Goal: Task Accomplishment & Management: Manage account settings

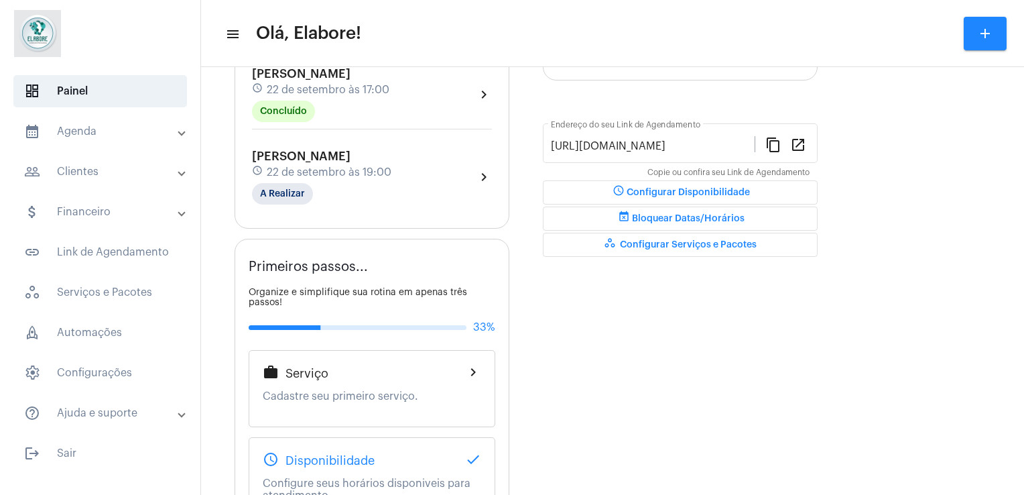
scroll to position [306, 0]
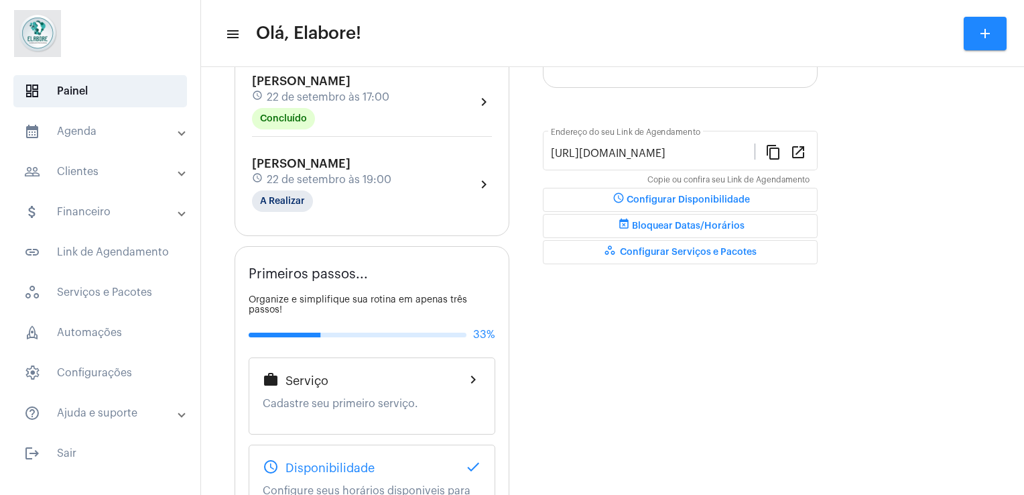
click at [332, 186] on div "[PERSON_NAME] schedule [DATE] 19:00 A Realizar" at bounding box center [321, 184] width 139 height 55
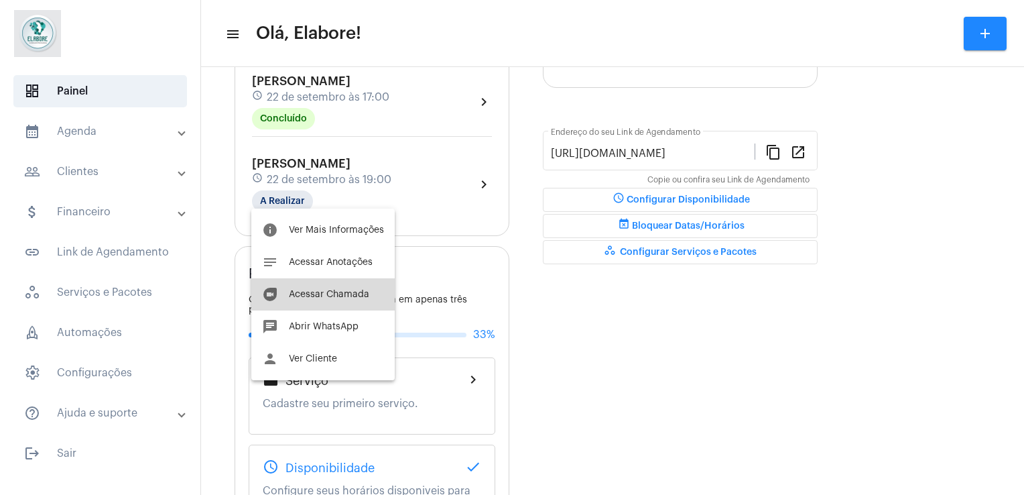
click at [349, 299] on button "duo [PERSON_NAME]" at bounding box center [322, 294] width 143 height 32
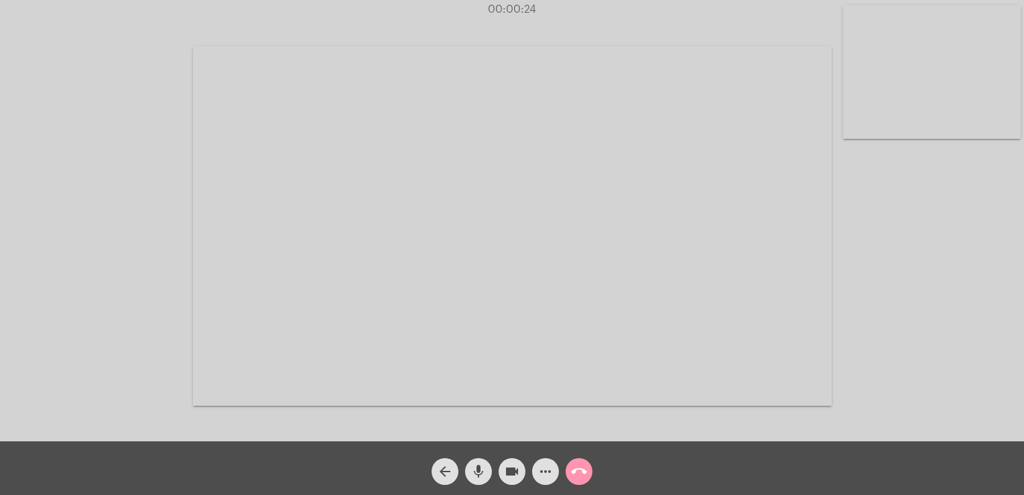
click at [471, 293] on video at bounding box center [512, 225] width 639 height 359
click at [51, 40] on div at bounding box center [259, 224] width 492 height 438
click at [5, 8] on div "00:08:32" at bounding box center [512, 9] width 1024 height 12
click at [548, 479] on mat-icon "more_horiz" at bounding box center [546, 471] width 16 height 16
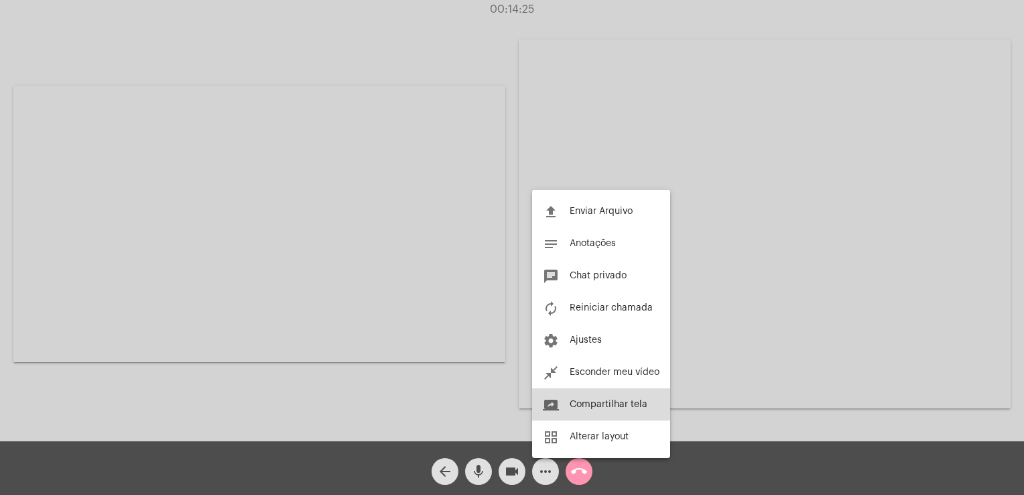
click at [640, 391] on button "screen_share Compartilhar tela" at bounding box center [601, 404] width 138 height 32
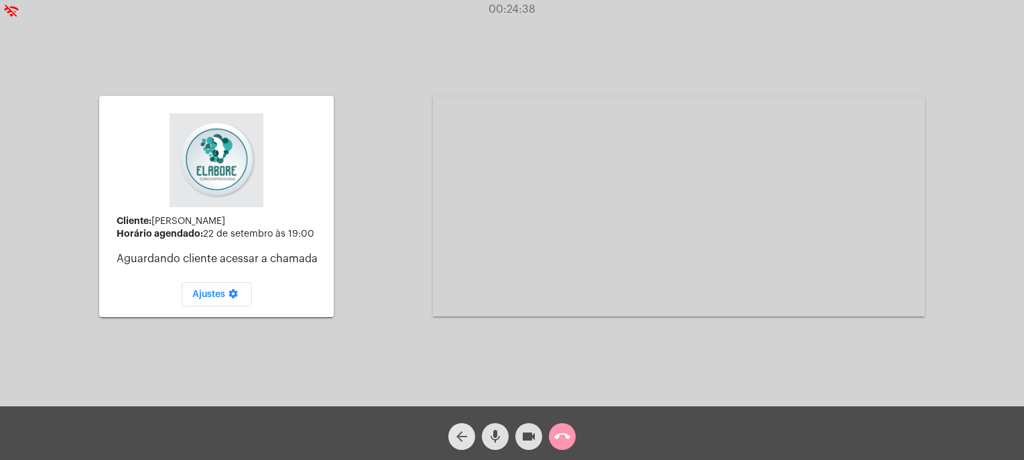
click at [454, 433] on mat-icon "arrow_back" at bounding box center [462, 436] width 16 height 16
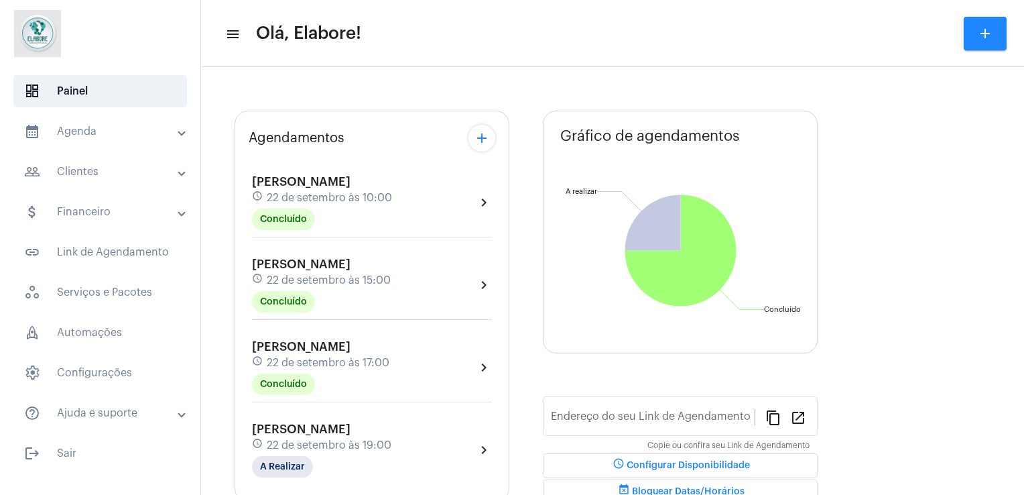
type input "[URL][DOMAIN_NAME]"
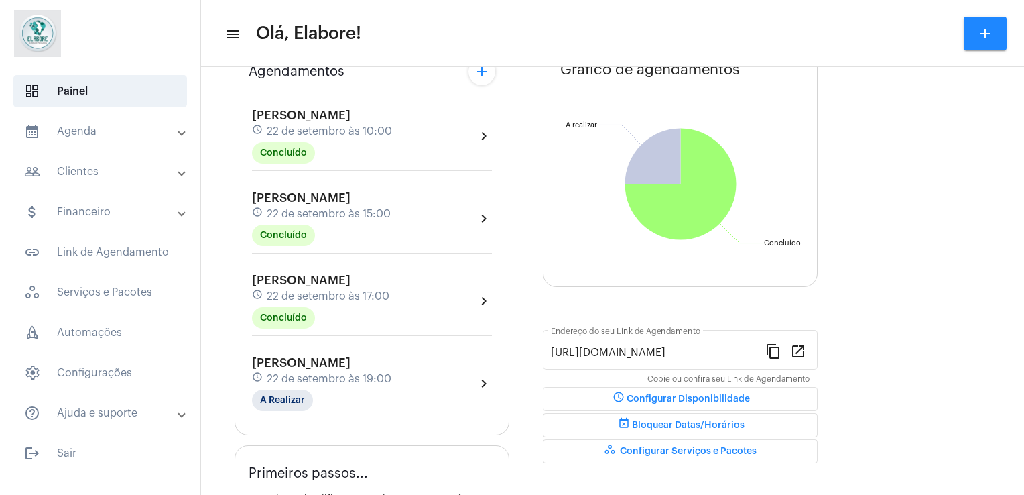
scroll to position [112, 0]
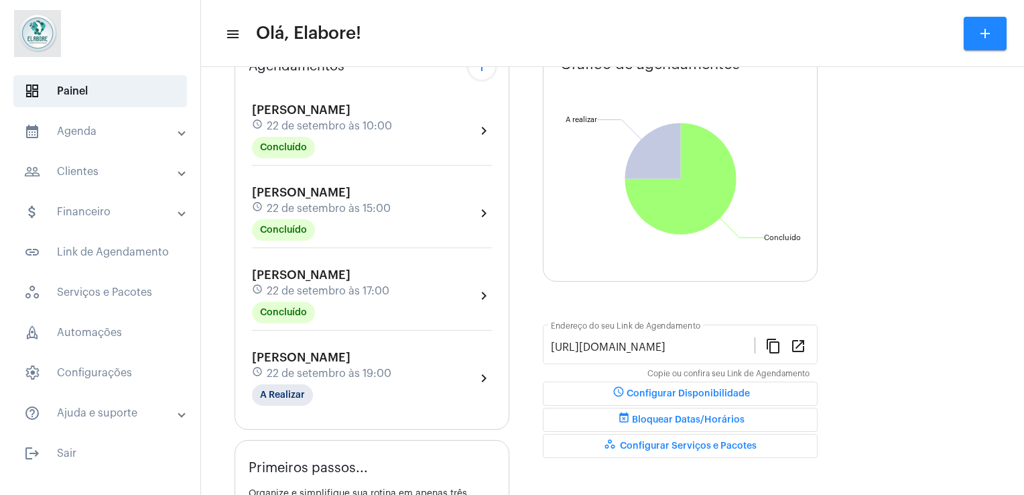
click at [349, 393] on div "[PERSON_NAME] schedule [DATE] 19:00 A Realizar" at bounding box center [321, 378] width 139 height 55
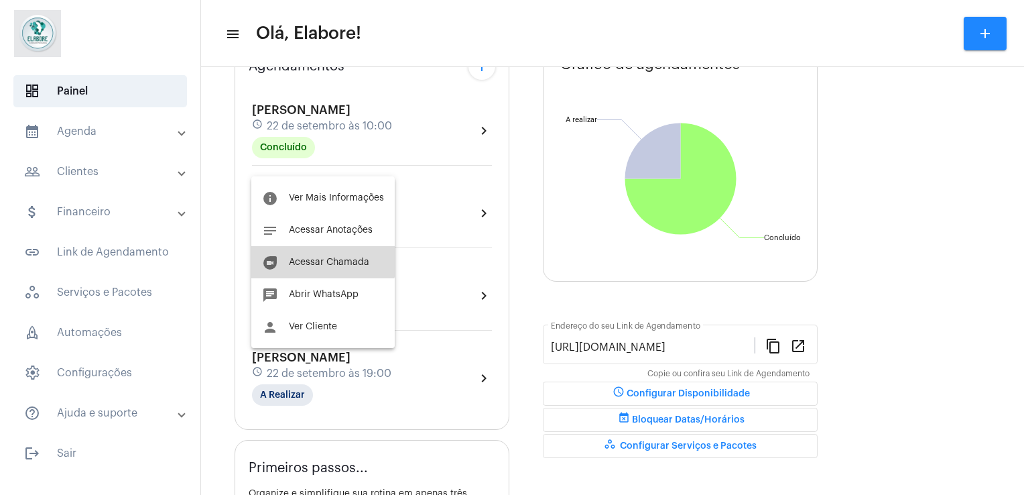
click at [322, 251] on button "duo [PERSON_NAME]" at bounding box center [322, 262] width 143 height 32
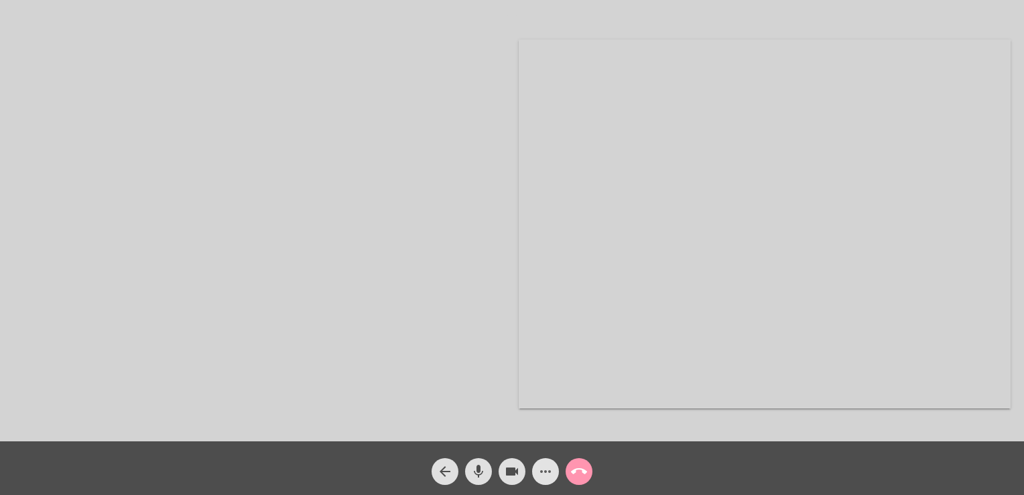
click at [547, 479] on mat-icon "more_horiz" at bounding box center [546, 471] width 16 height 16
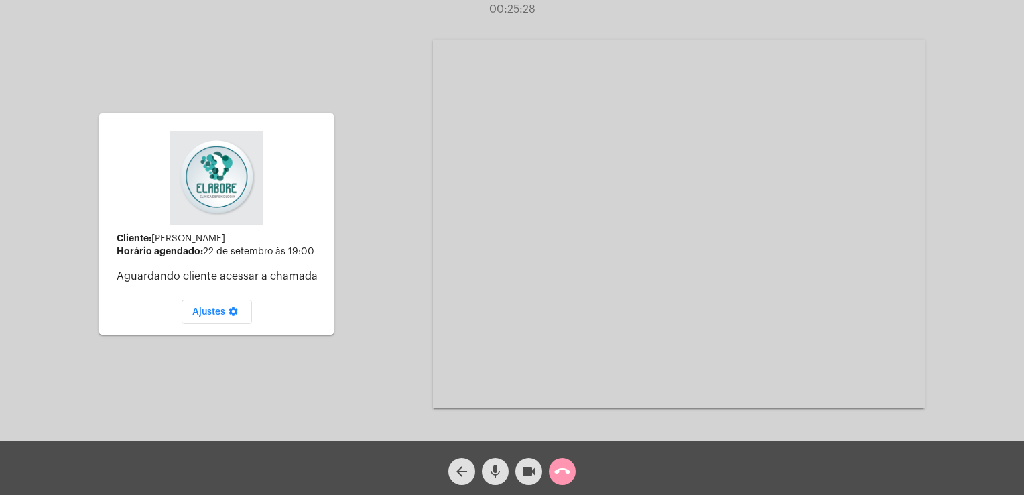
click at [568, 412] on div "Acessando Câmera e Microfone..." at bounding box center [679, 224] width 492 height 438
click at [461, 471] on mat-icon "arrow_back" at bounding box center [462, 471] width 16 height 16
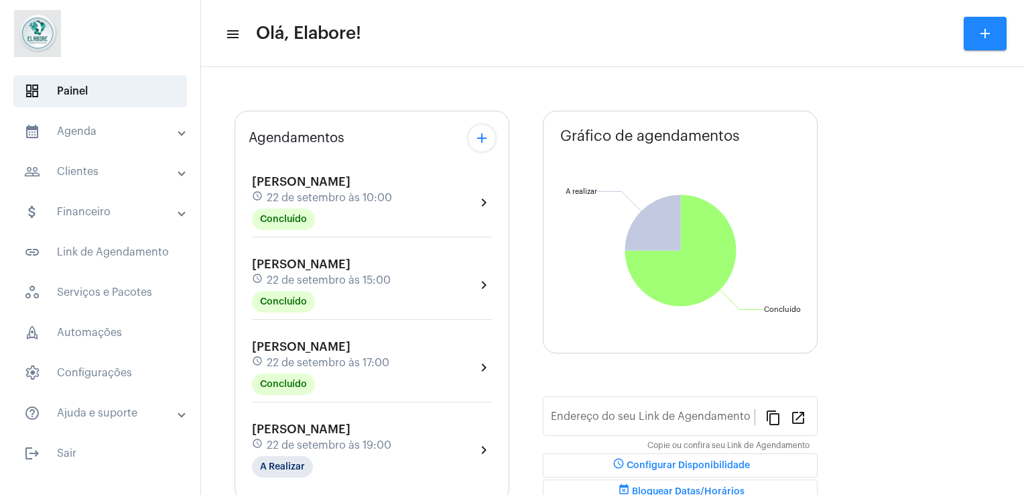
click at [412, 438] on div "[PERSON_NAME] schedule [DATE] 19:00 A Realizar chevron_right" at bounding box center [372, 449] width 240 height 55
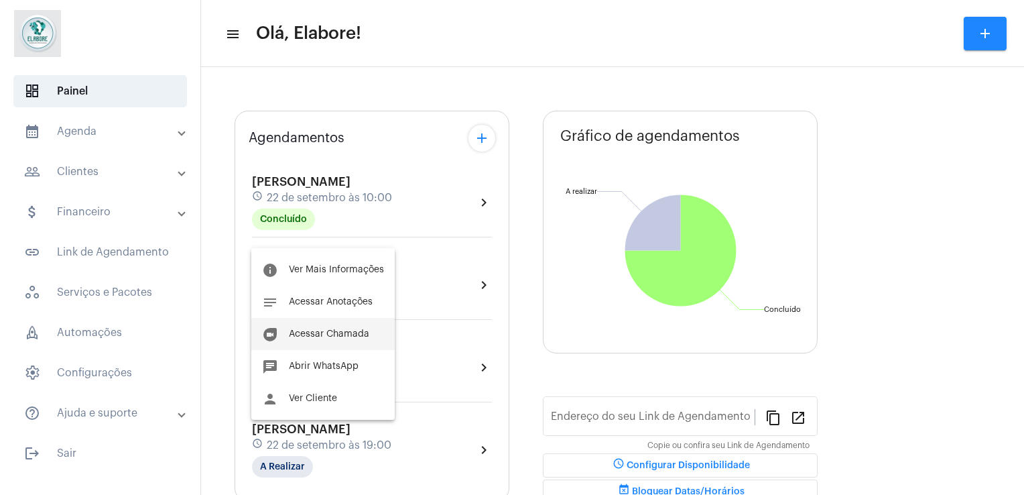
type input "[URL][DOMAIN_NAME]"
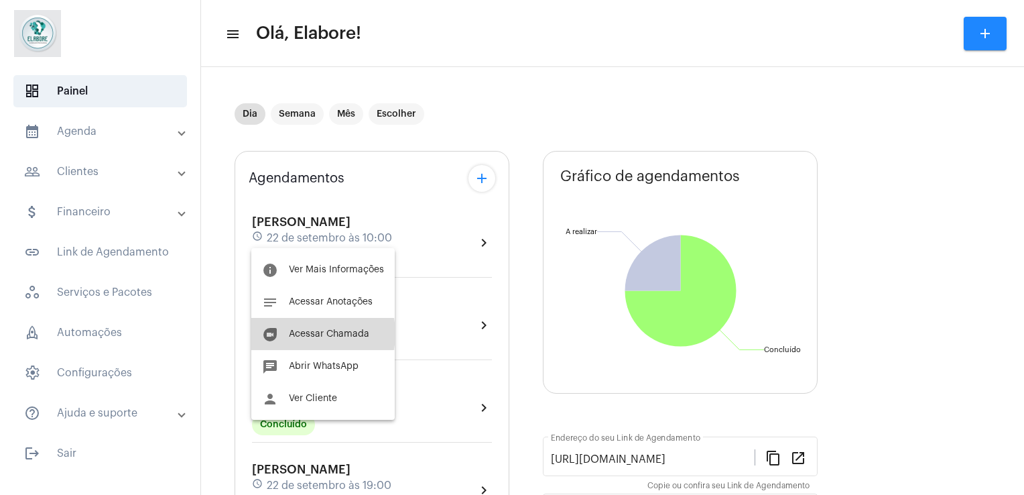
click at [308, 334] on span "Acessar Chamada" at bounding box center [329, 333] width 80 height 9
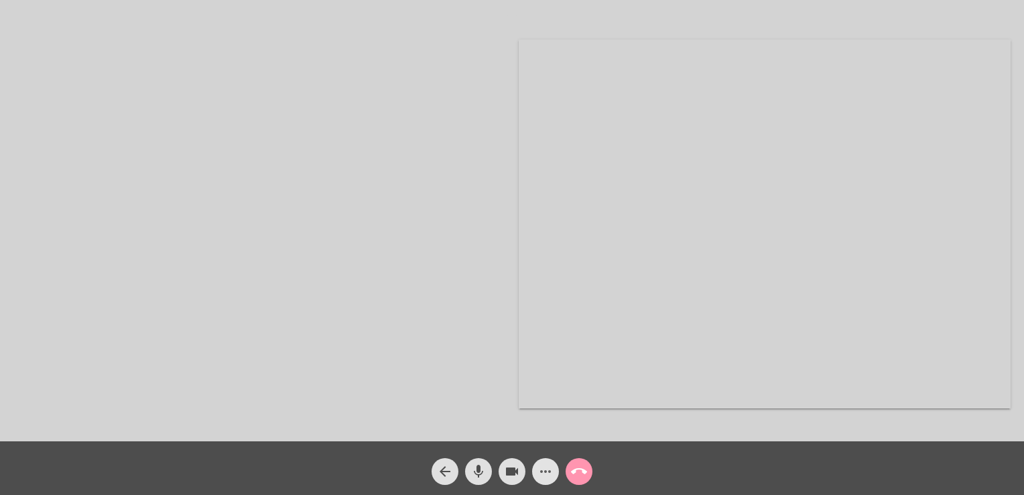
click at [542, 465] on mat-icon "more_horiz" at bounding box center [546, 471] width 16 height 16
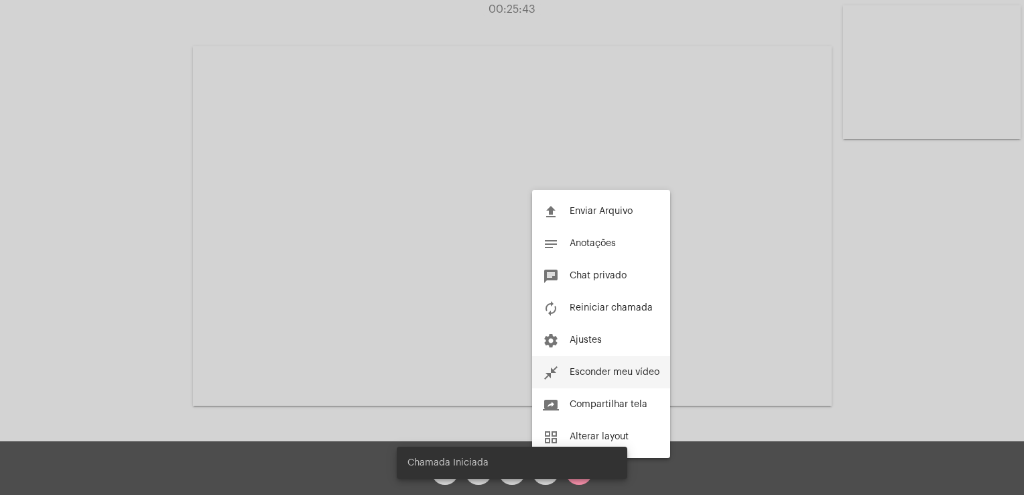
click at [560, 374] on button "close_fullscreen Esconder meu vídeo" at bounding box center [601, 372] width 138 height 32
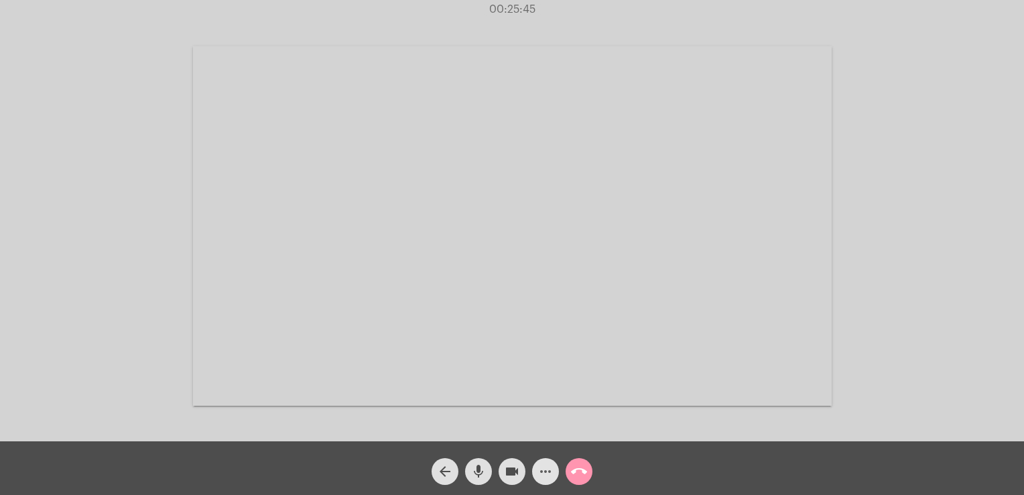
click at [540, 479] on mat-icon "more_horiz" at bounding box center [546, 471] width 16 height 16
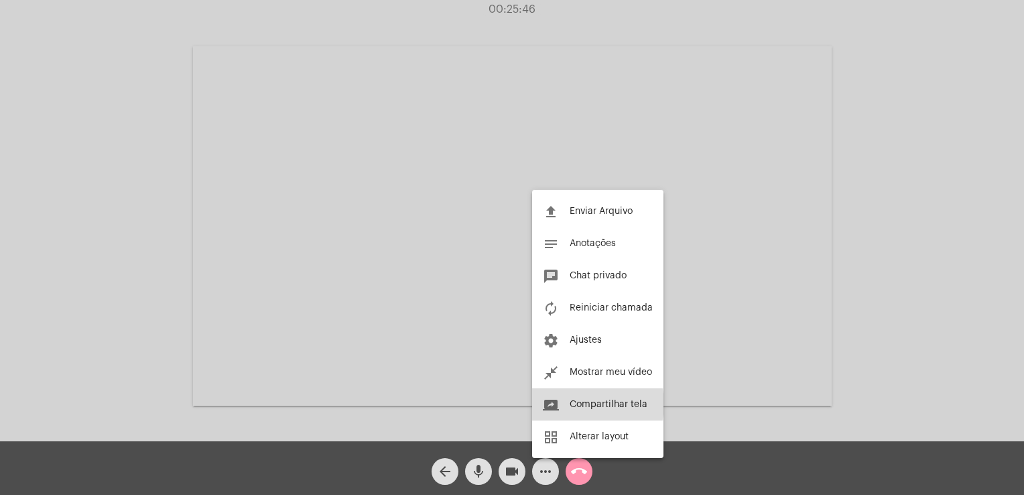
click at [584, 404] on span "Compartilhar tela" at bounding box center [609, 403] width 78 height 9
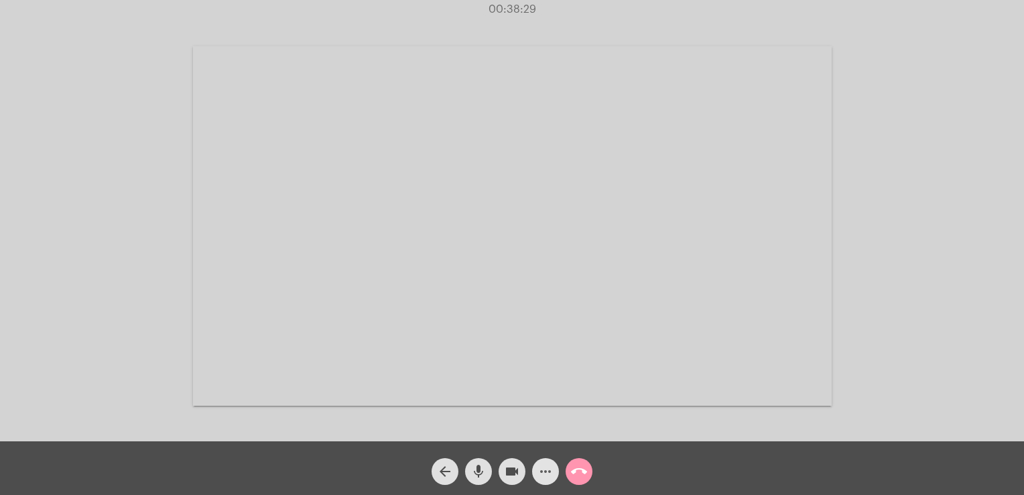
click at [550, 473] on mat-icon "more_horiz" at bounding box center [546, 471] width 16 height 16
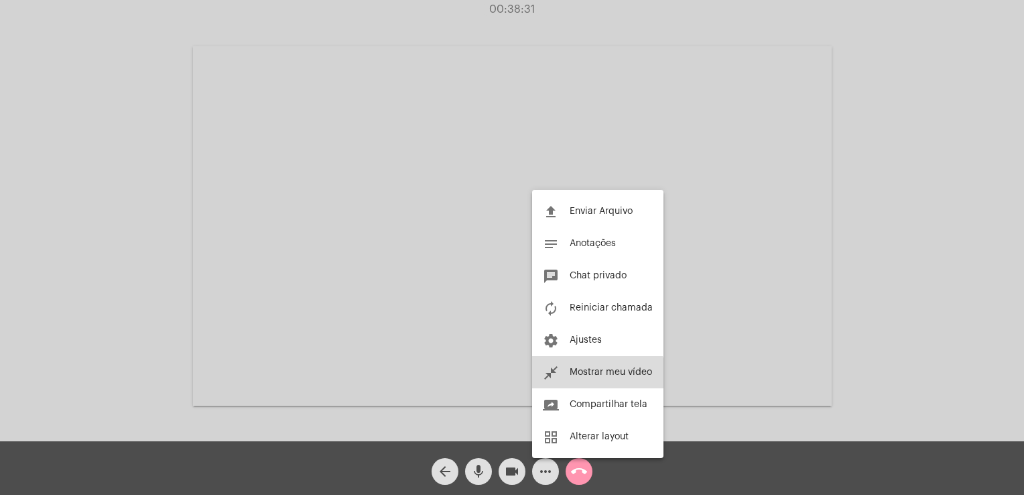
click at [590, 383] on button "close_fullscreen Mostrar meu vídeo" at bounding box center [597, 372] width 131 height 32
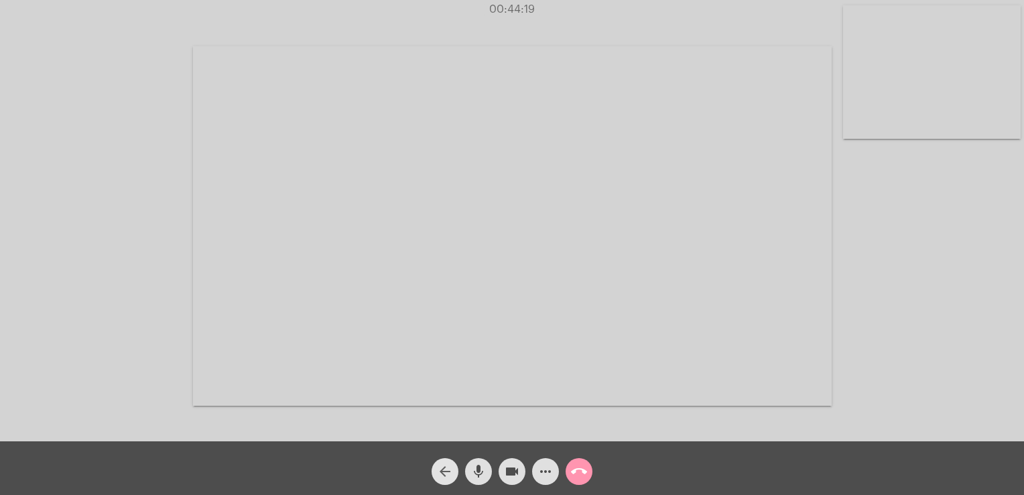
click at [451, 473] on mat-icon "arrow_back" at bounding box center [445, 471] width 16 height 16
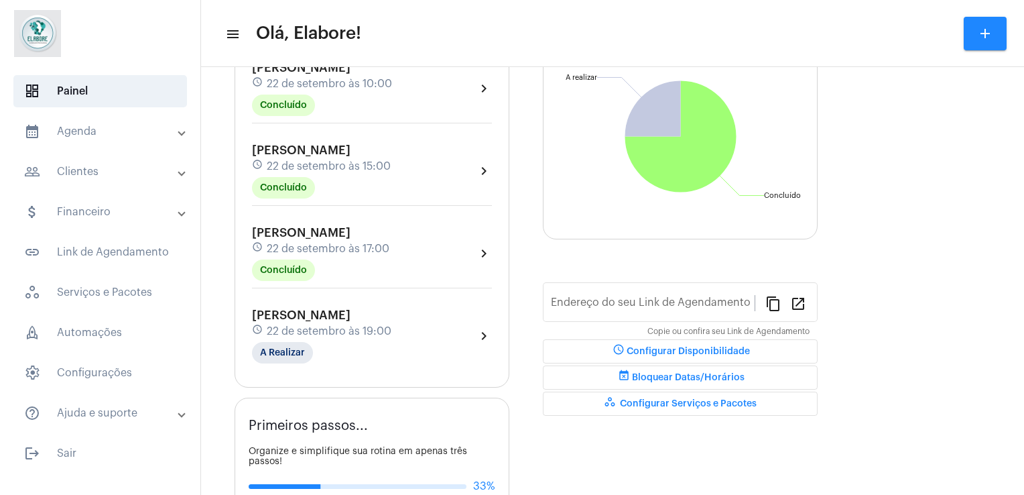
type input "[URL][DOMAIN_NAME]"
click at [277, 366] on div "Agendamentos add [PERSON_NAME] schedule [DATE] 10:00 Concluído chevron_right [P…" at bounding box center [372, 192] width 275 height 391
click at [276, 362] on div "[PERSON_NAME] schedule [DATE] 19:00 A Realizar chevron_right" at bounding box center [372, 336] width 247 height 62
click at [273, 356] on mat-chip "A Realizar" at bounding box center [282, 352] width 61 height 21
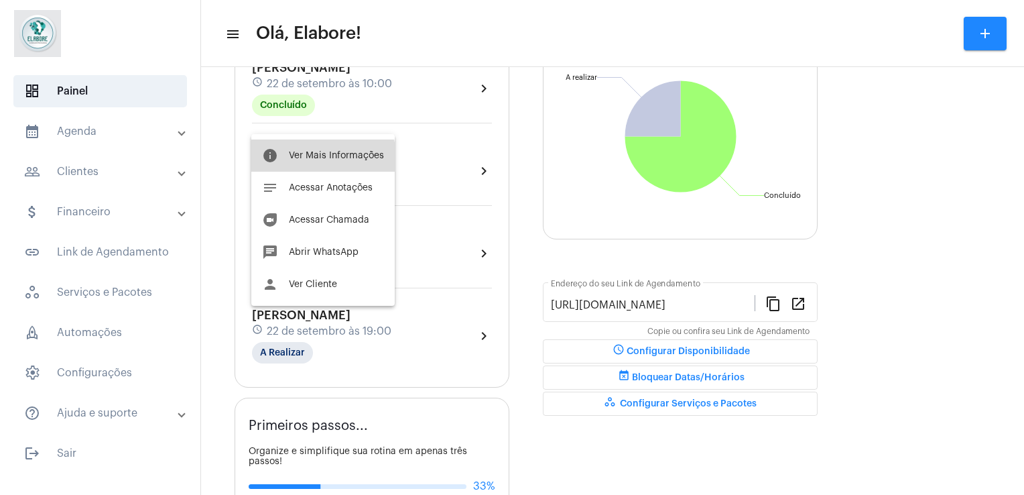
click at [290, 169] on button "info Ver Mais Informações" at bounding box center [322, 155] width 143 height 32
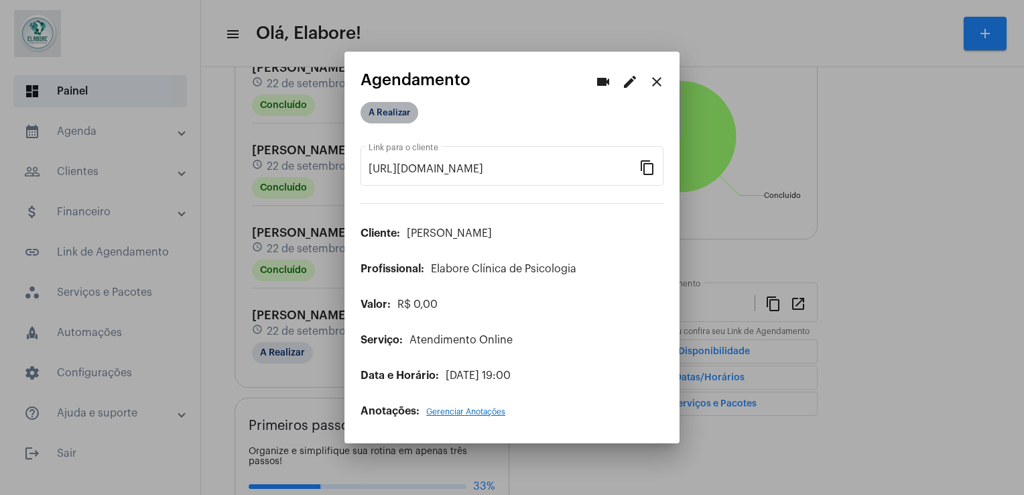
click at [399, 123] on mat-chip "A Realizar" at bounding box center [390, 112] width 58 height 21
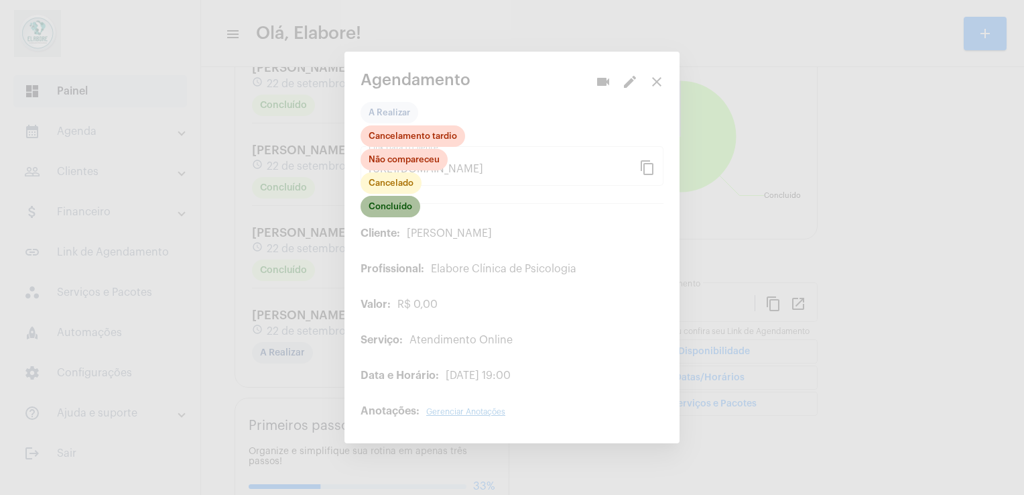
click at [395, 208] on mat-chip "Concluído" at bounding box center [391, 206] width 60 height 21
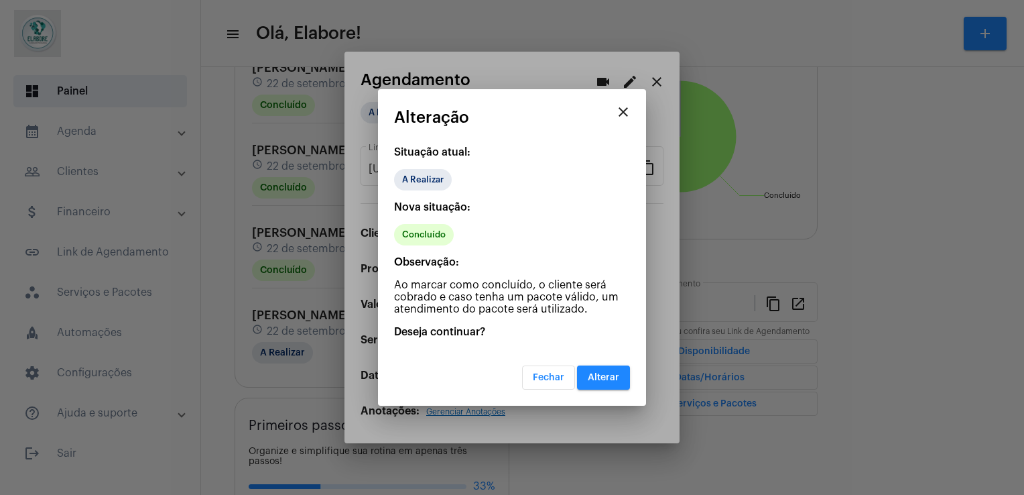
click at [593, 390] on mat-dialog-container "close Alteração Situação atual: A Realizar Nova situação: Concluído Observação:…" at bounding box center [512, 247] width 268 height 316
click at [592, 385] on button "Alterar" at bounding box center [603, 377] width 53 height 24
